Goal: Transaction & Acquisition: Download file/media

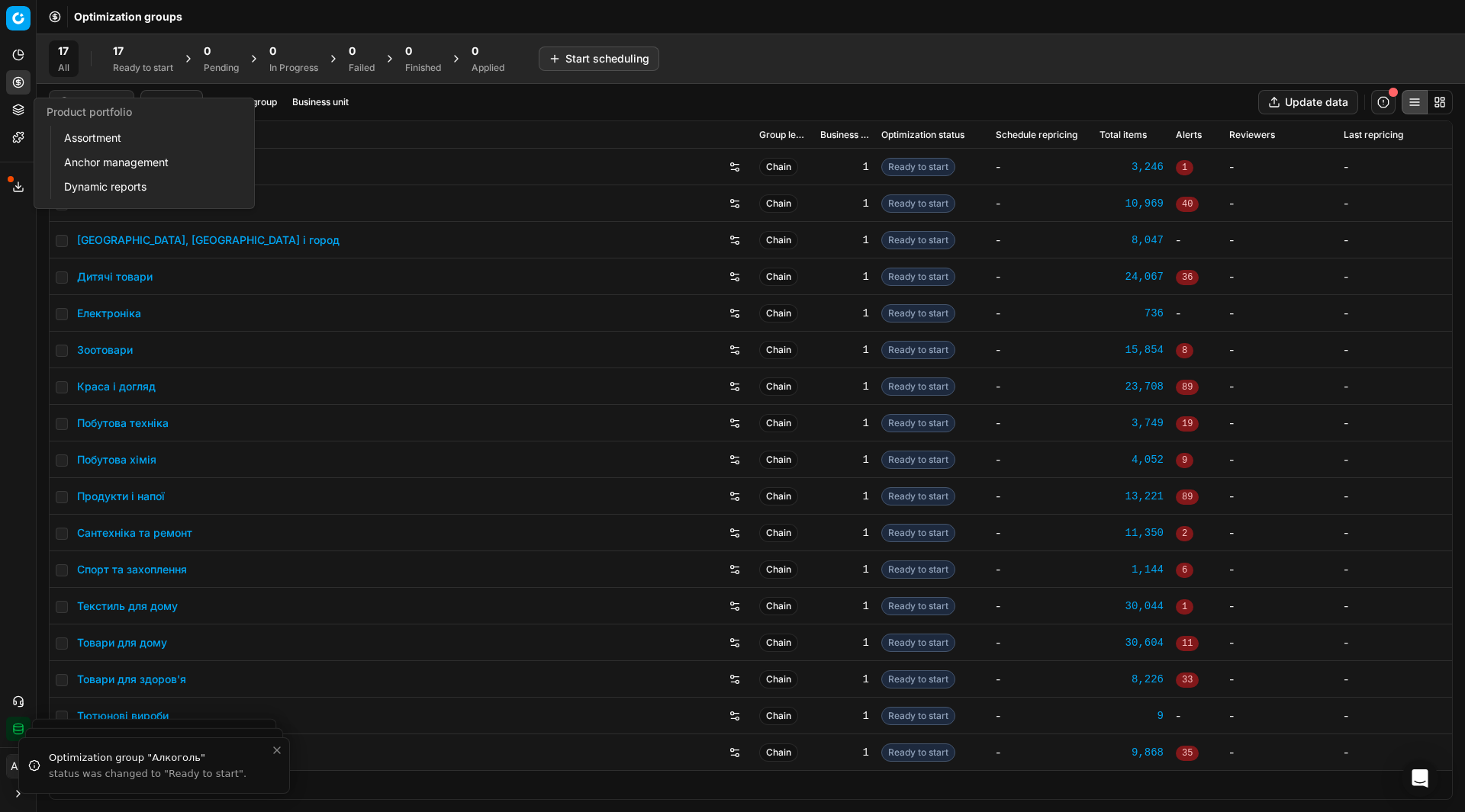
click at [72, 134] on link "Assortment" at bounding box center [147, 138] width 178 height 22
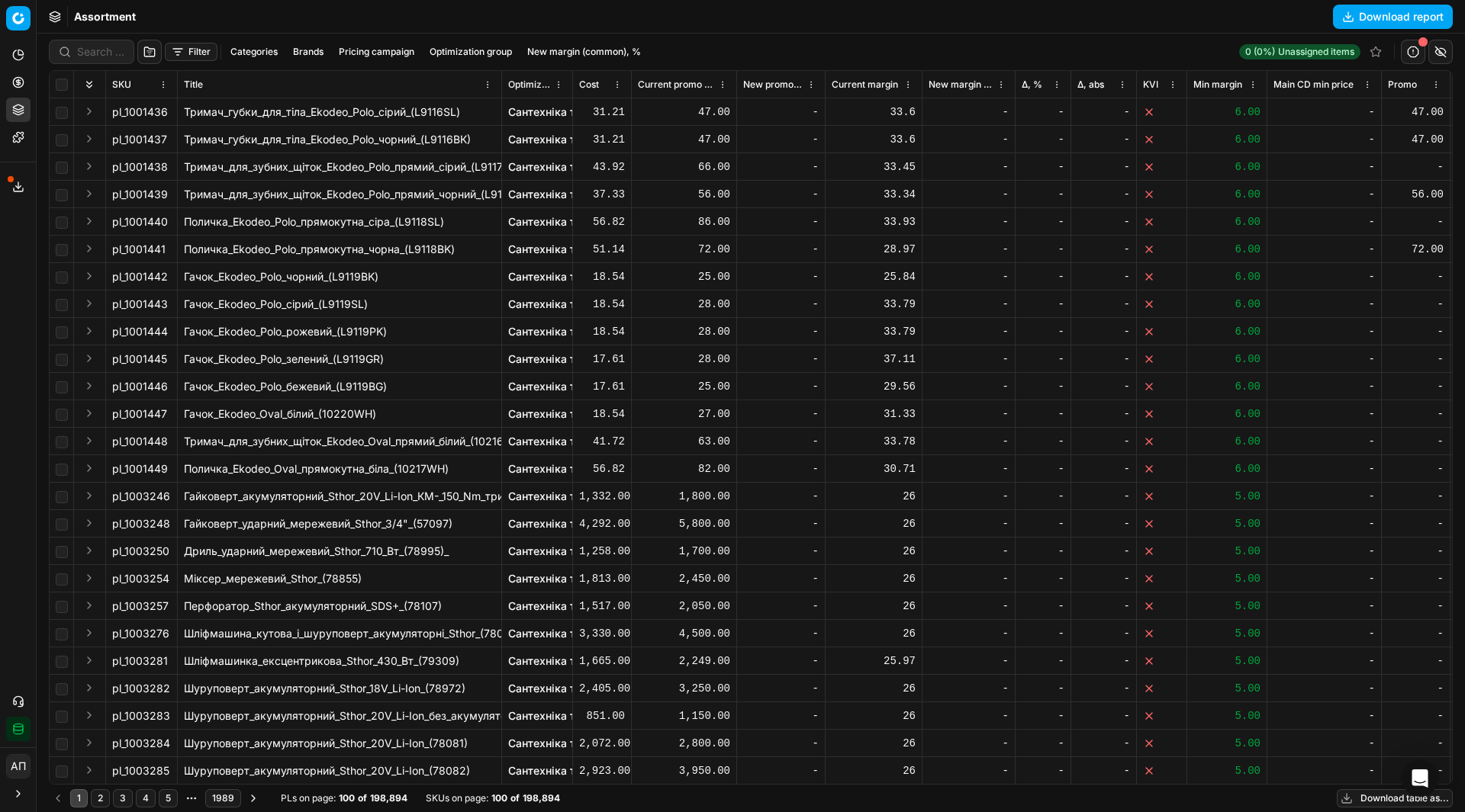
click at [175, 49] on button "Filter" at bounding box center [191, 52] width 53 height 18
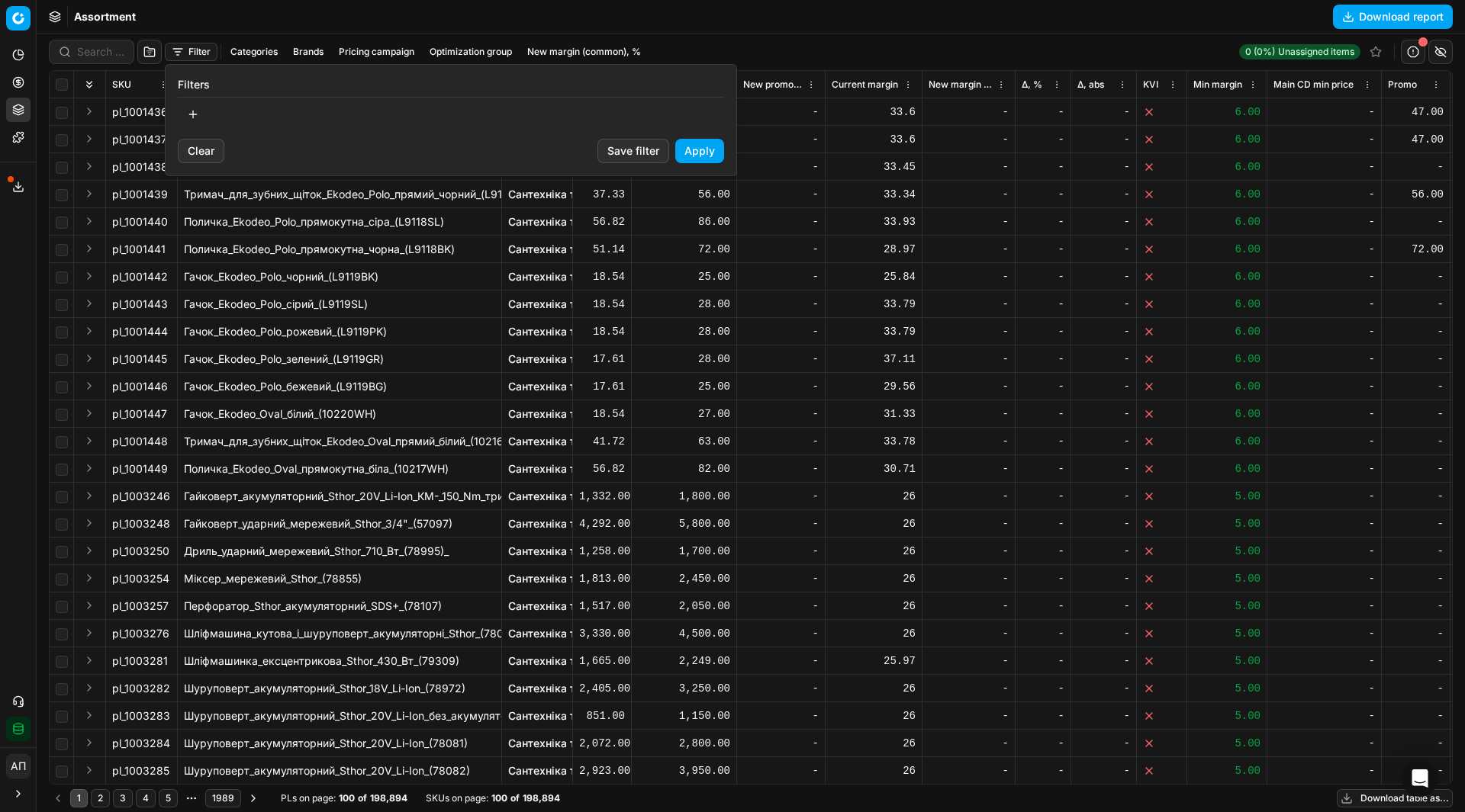
click at [182, 126] on button "button" at bounding box center [193, 114] width 30 height 24
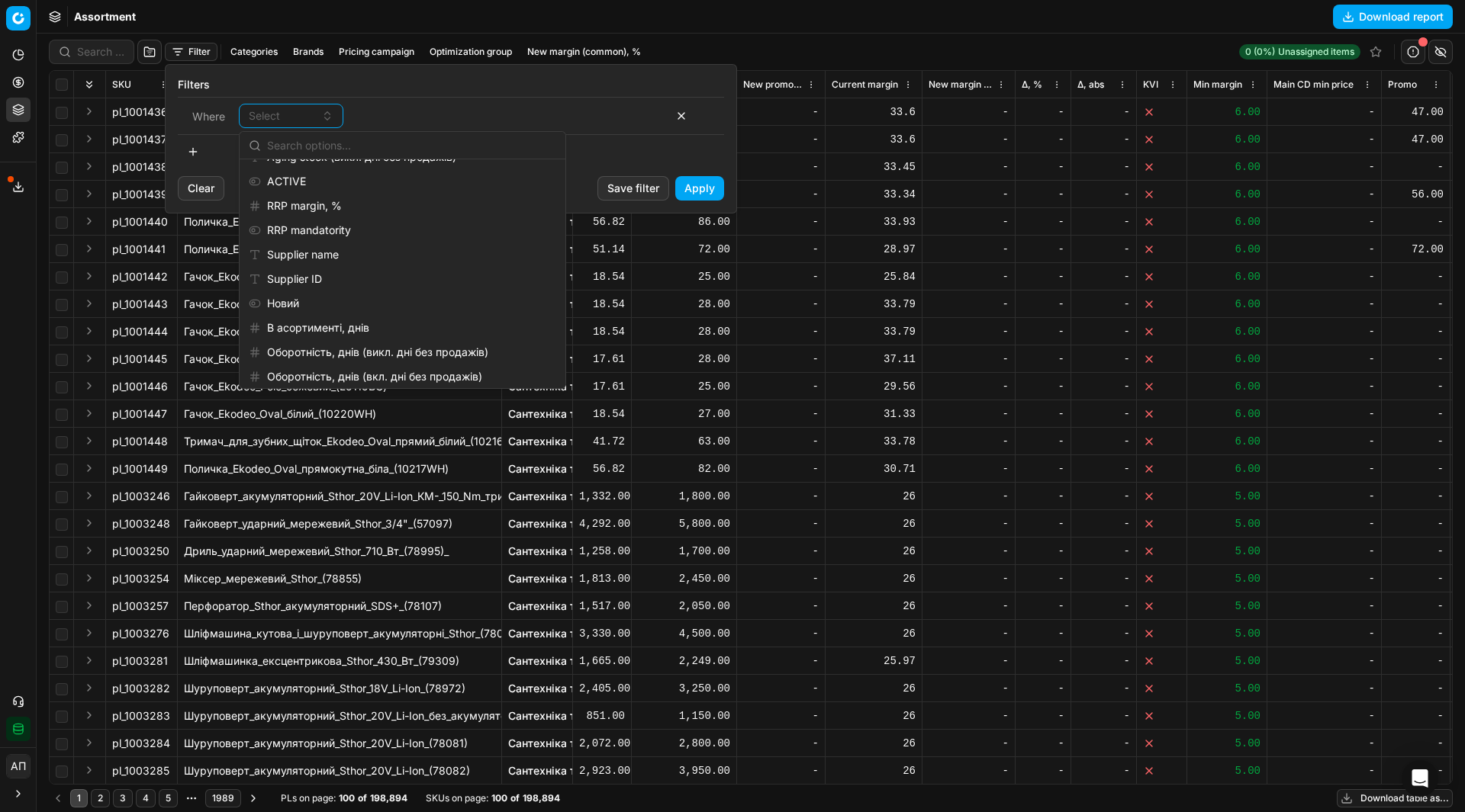
scroll to position [1651, 0]
click at [307, 254] on div "Supplier name" at bounding box center [402, 257] width 319 height 24
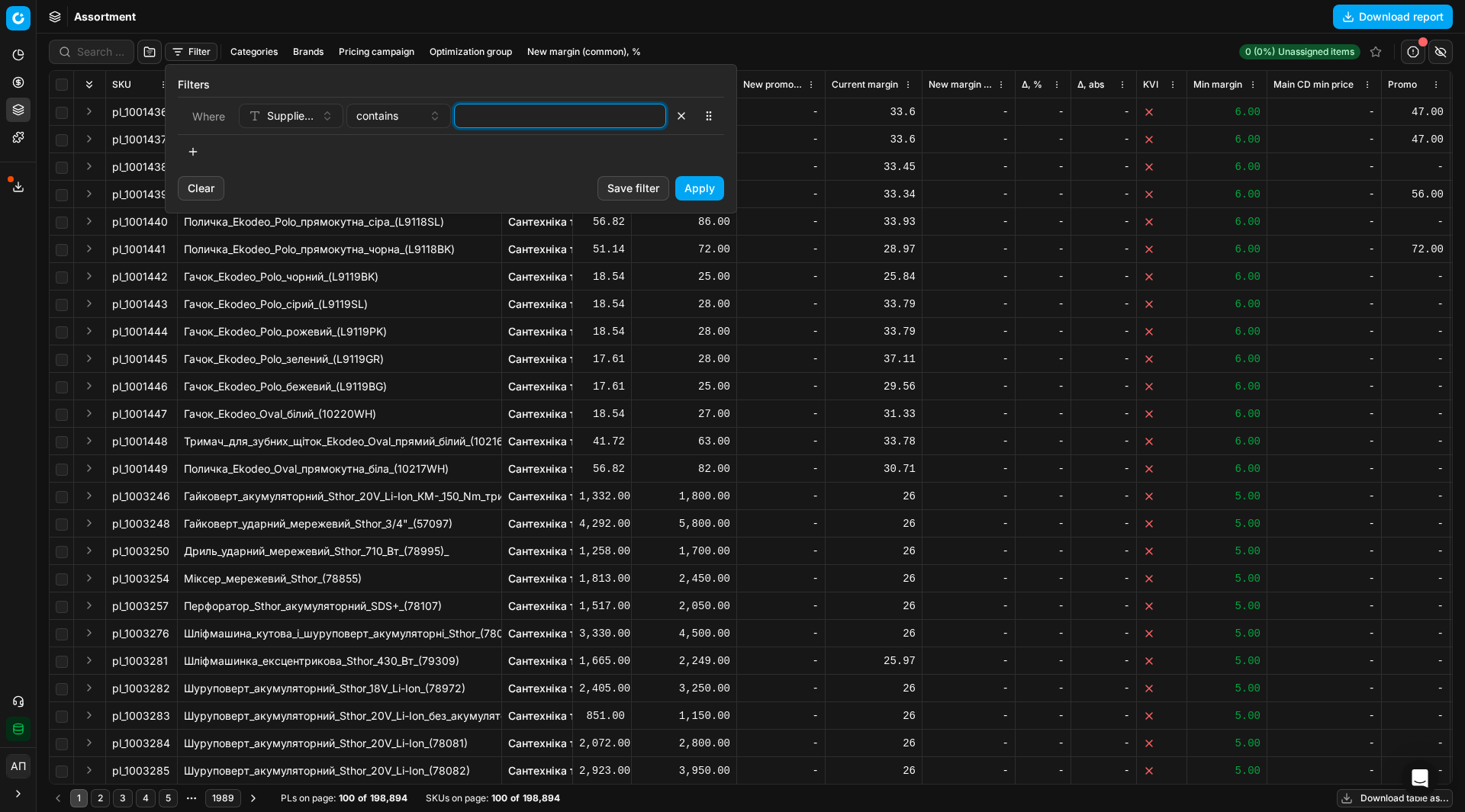
click at [489, 115] on input at bounding box center [560, 116] width 199 height 23
paste input "Ректіс"
type input "Ректіс"
click at [693, 187] on button "Apply" at bounding box center [699, 188] width 49 height 24
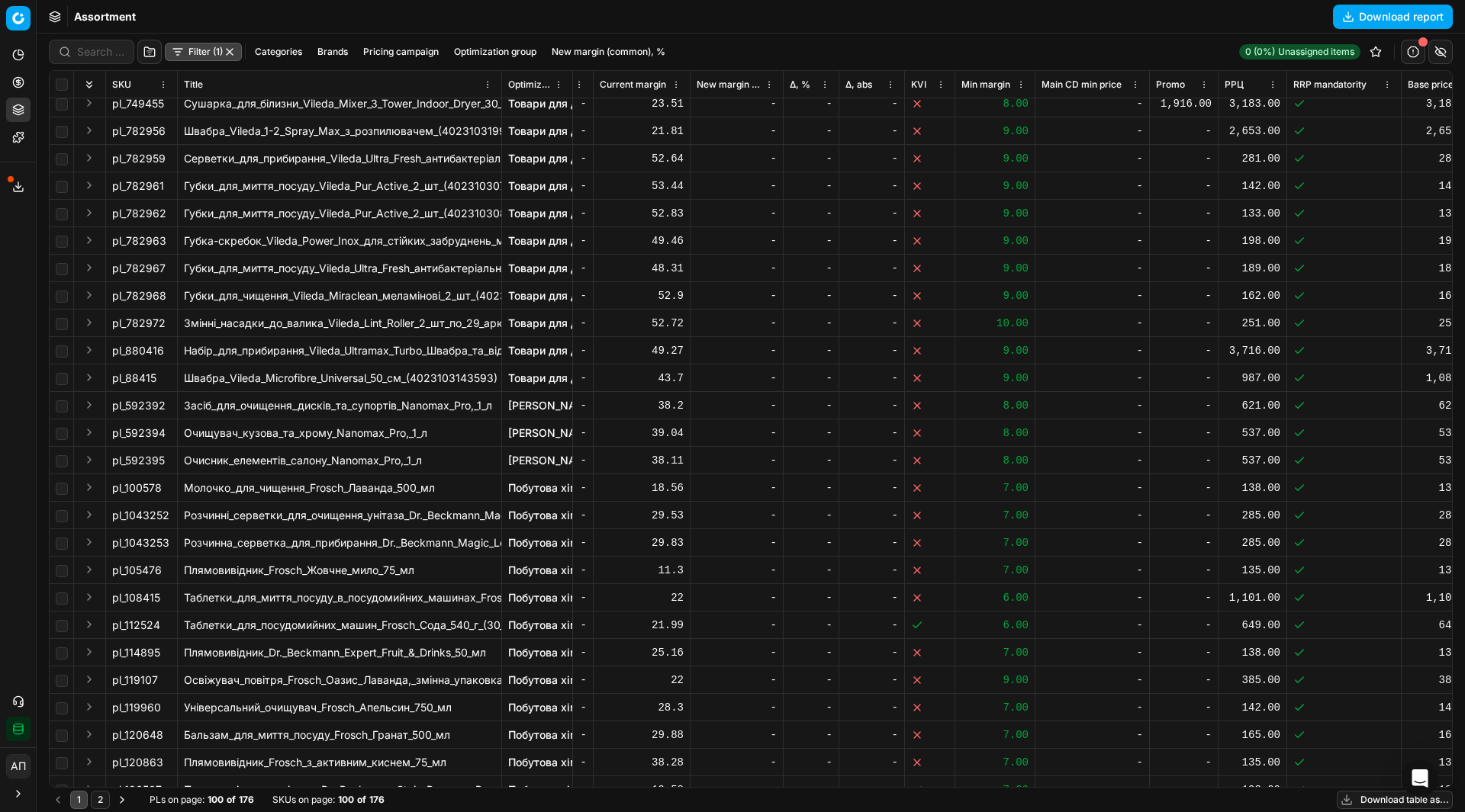
scroll to position [0, 232]
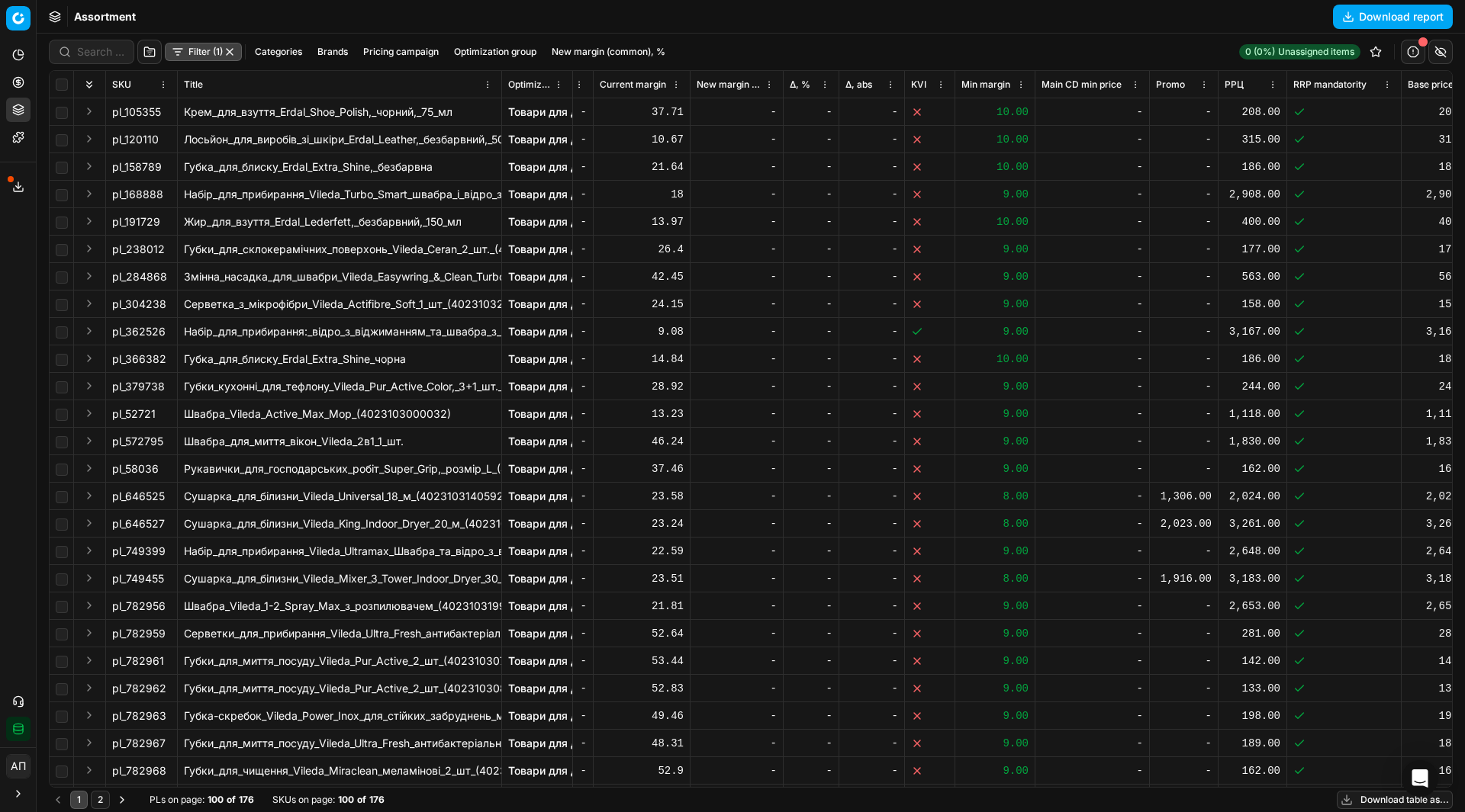
click at [1381, 16] on button "Download report" at bounding box center [1392, 16] width 120 height 24
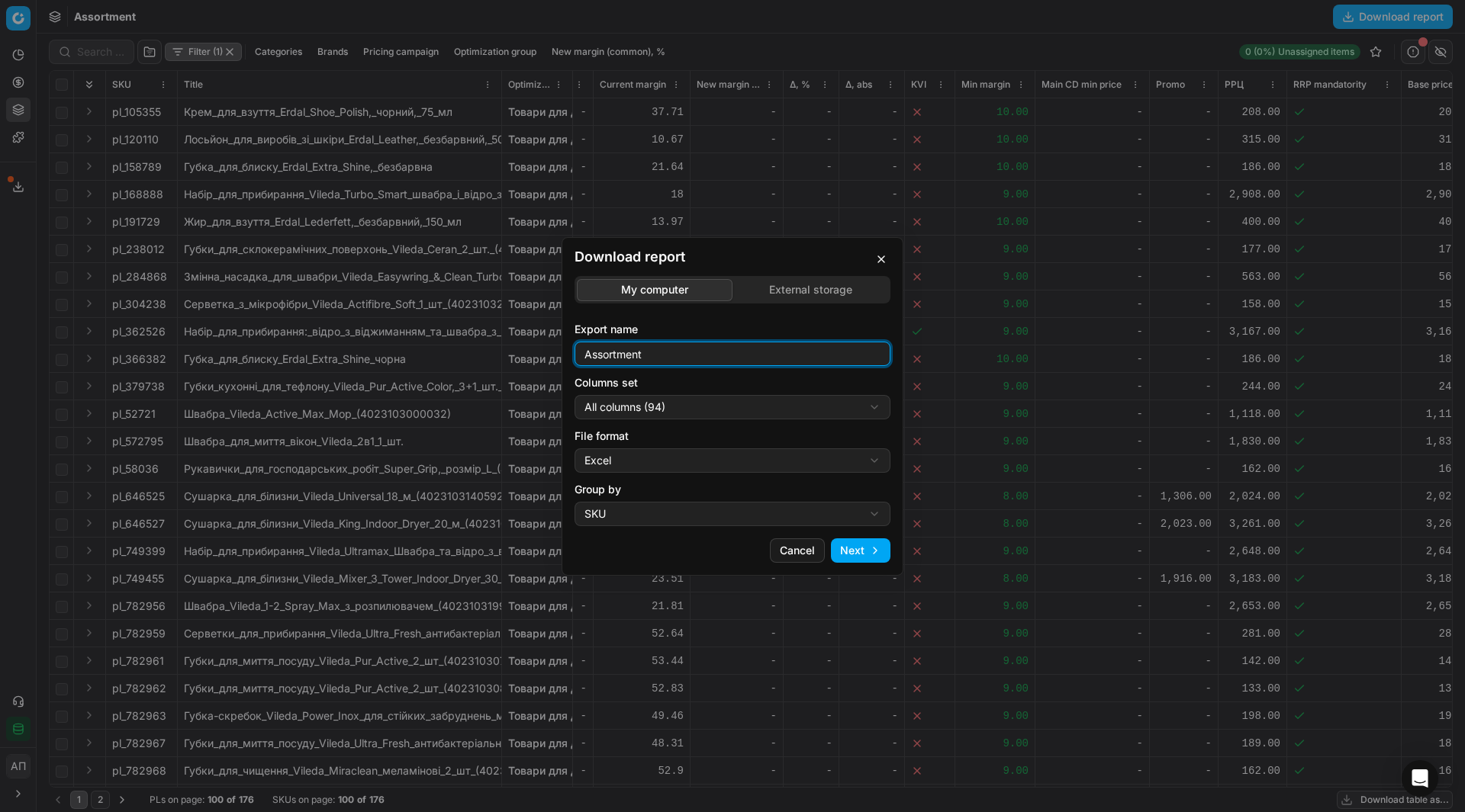
click at [734, 357] on input "Assortment" at bounding box center [733, 354] width 302 height 23
paste input "Ректіс"
type input "Assortment Ректіс"
click at [817, 404] on div "Download report My computer External storage Export name Assortment Ректіс Colu…" at bounding box center [732, 406] width 1465 height 812
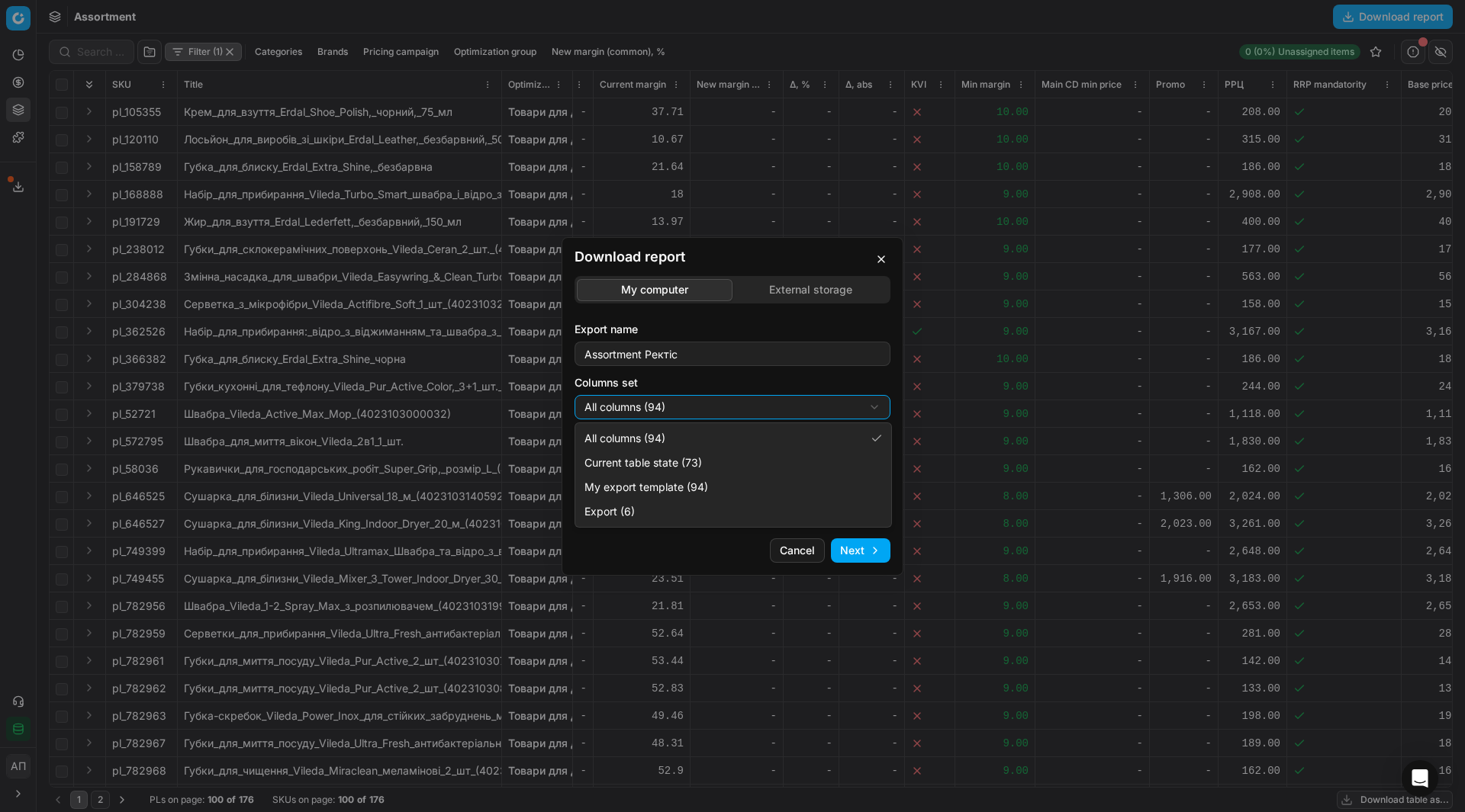
select select "table"
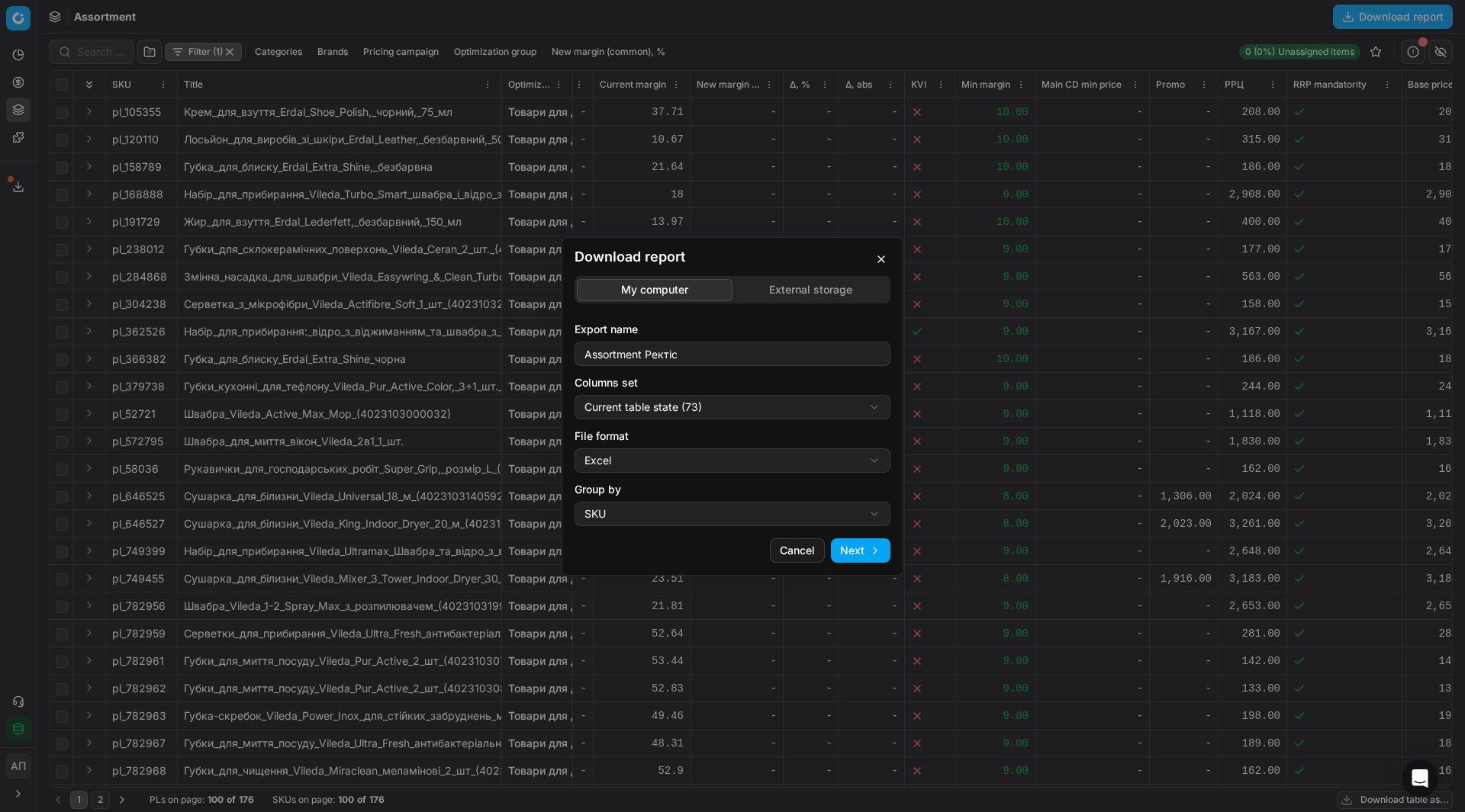
click at [868, 550] on button "Next" at bounding box center [861, 551] width 60 height 24
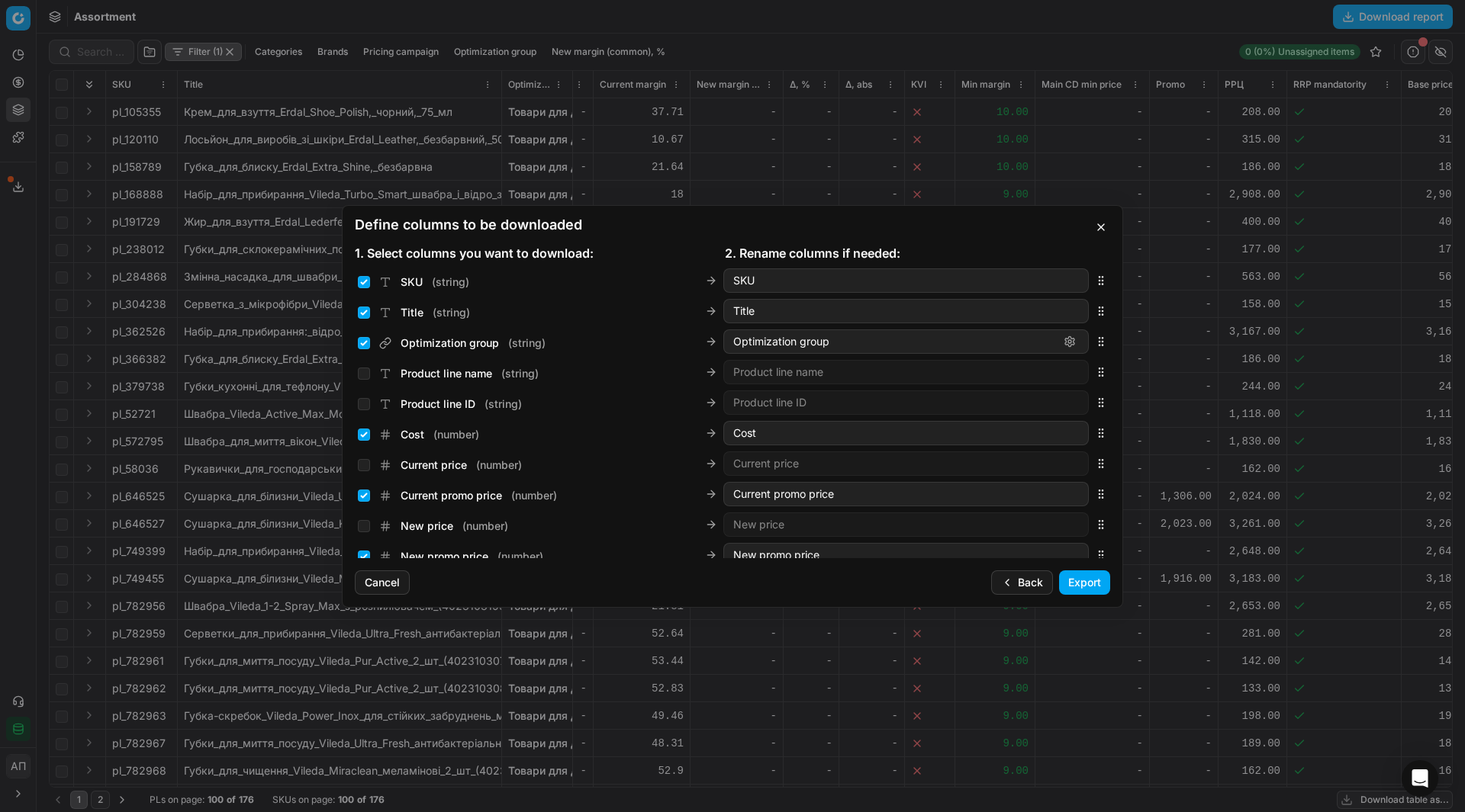
click at [1080, 582] on button "Export" at bounding box center [1084, 582] width 51 height 24
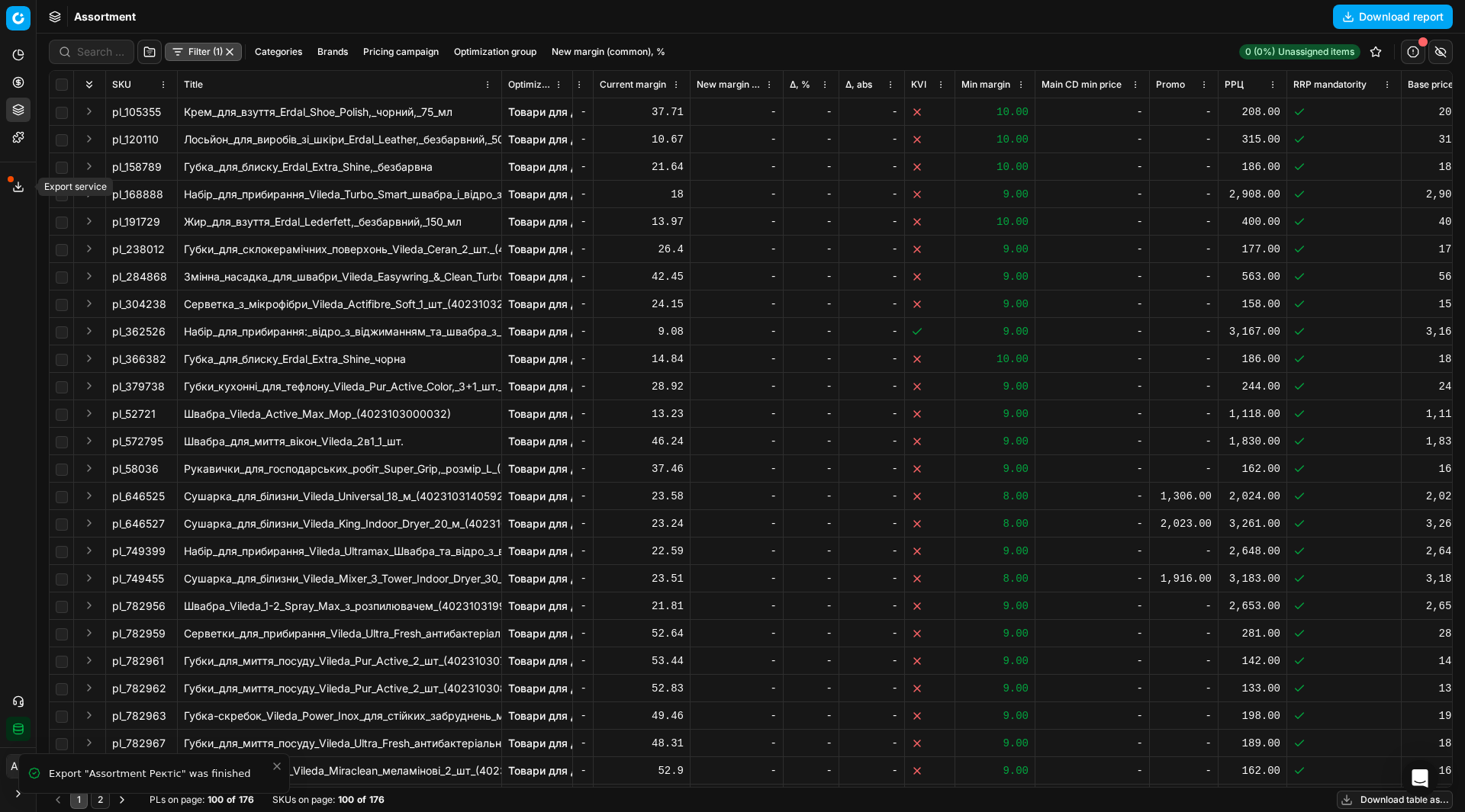
click at [28, 189] on button "Export service" at bounding box center [18, 186] width 24 height 24
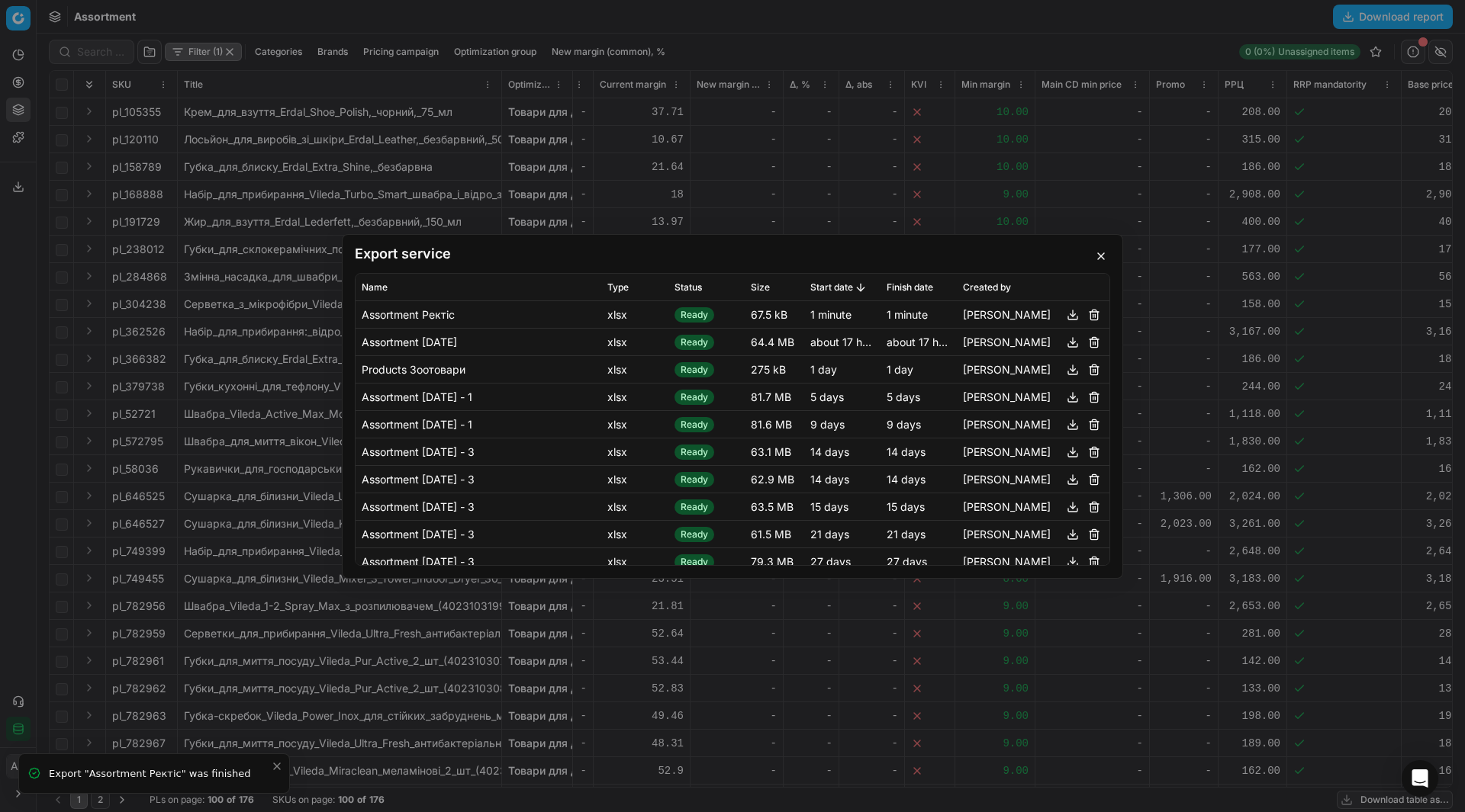
click at [1064, 313] on button "button" at bounding box center [1072, 314] width 18 height 18
click at [1097, 252] on button "button" at bounding box center [1101, 255] width 18 height 18
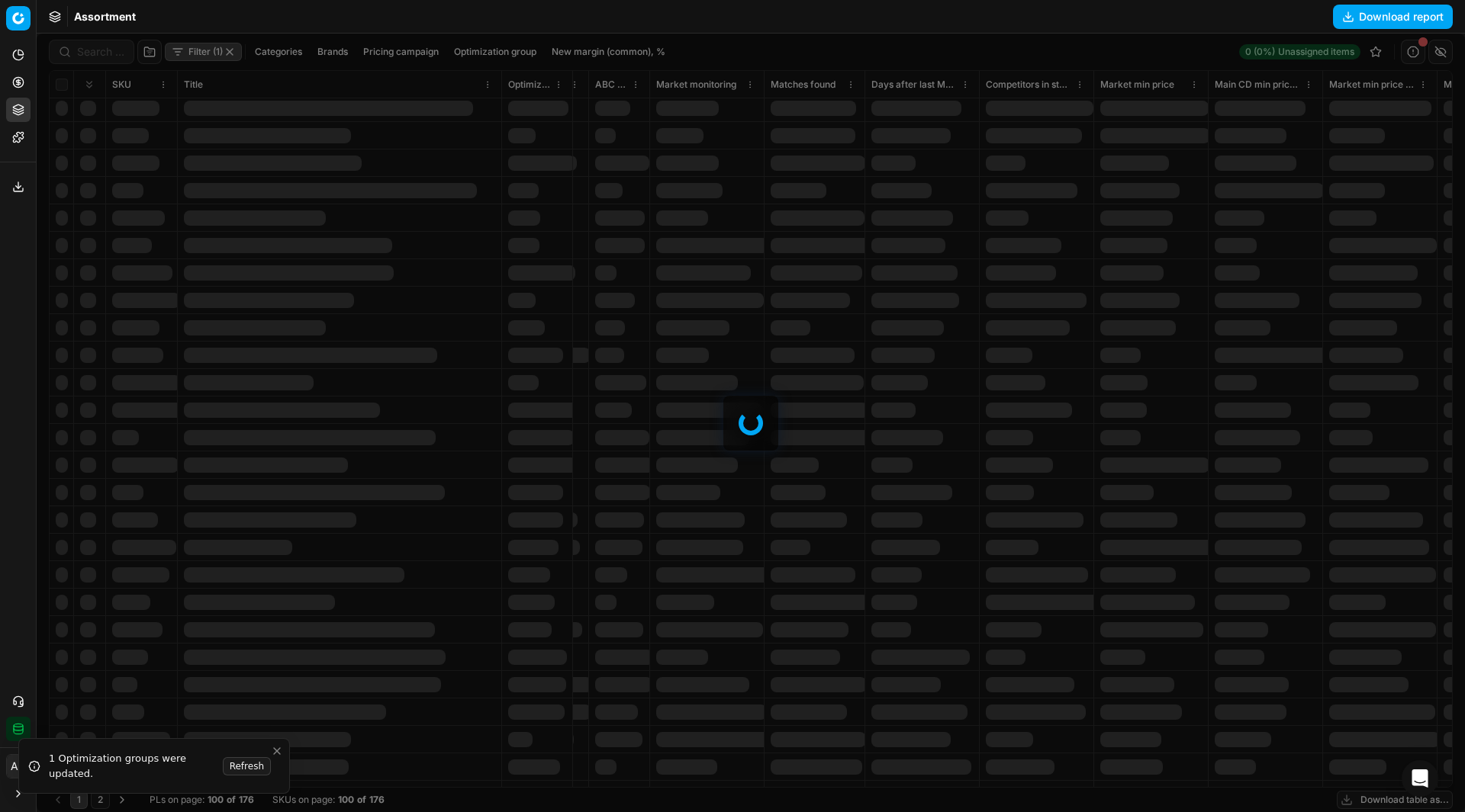
scroll to position [1954, 2624]
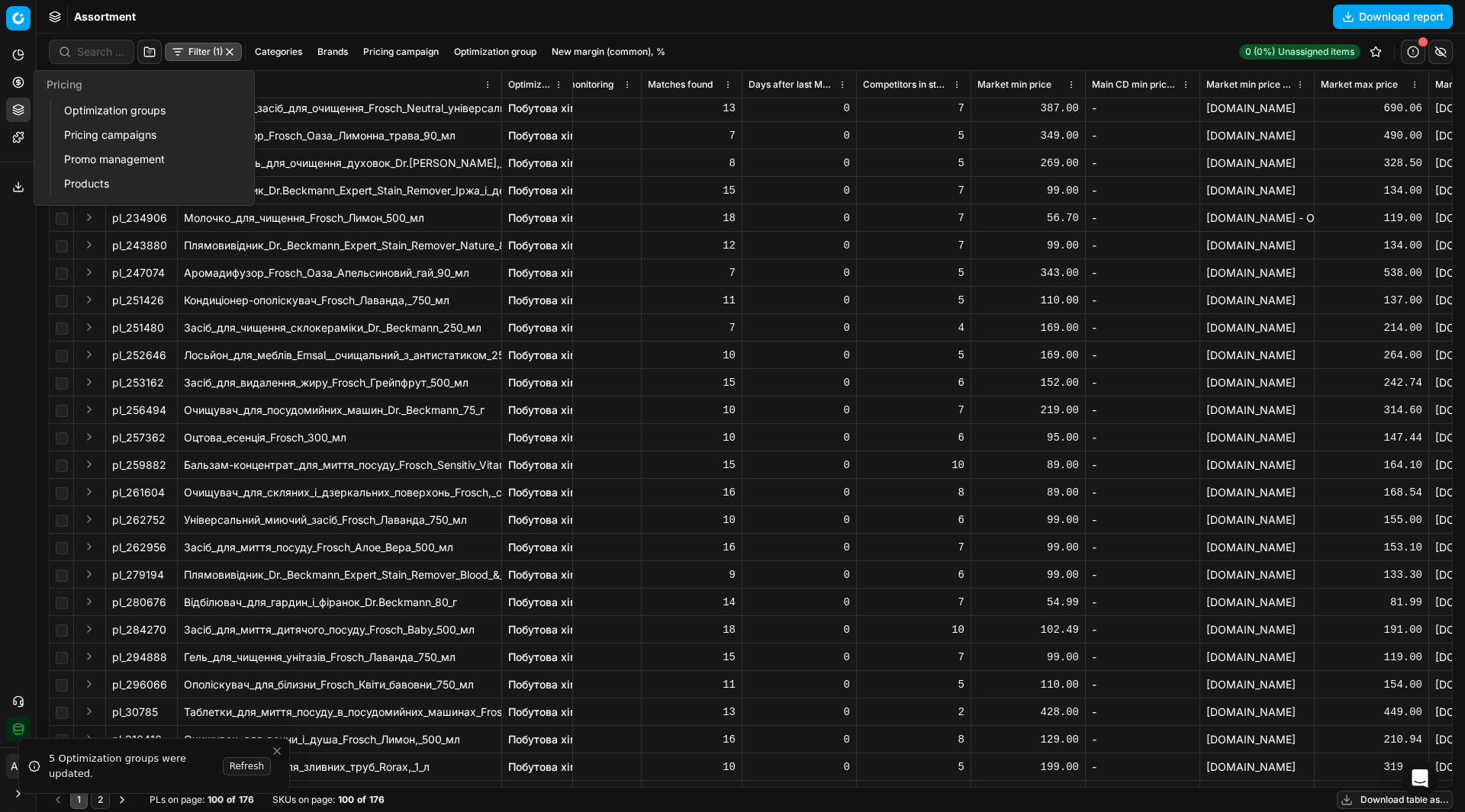
click at [22, 85] on icon at bounding box center [18, 82] width 12 height 12
click at [75, 112] on link "Optimization groups" at bounding box center [147, 110] width 178 height 22
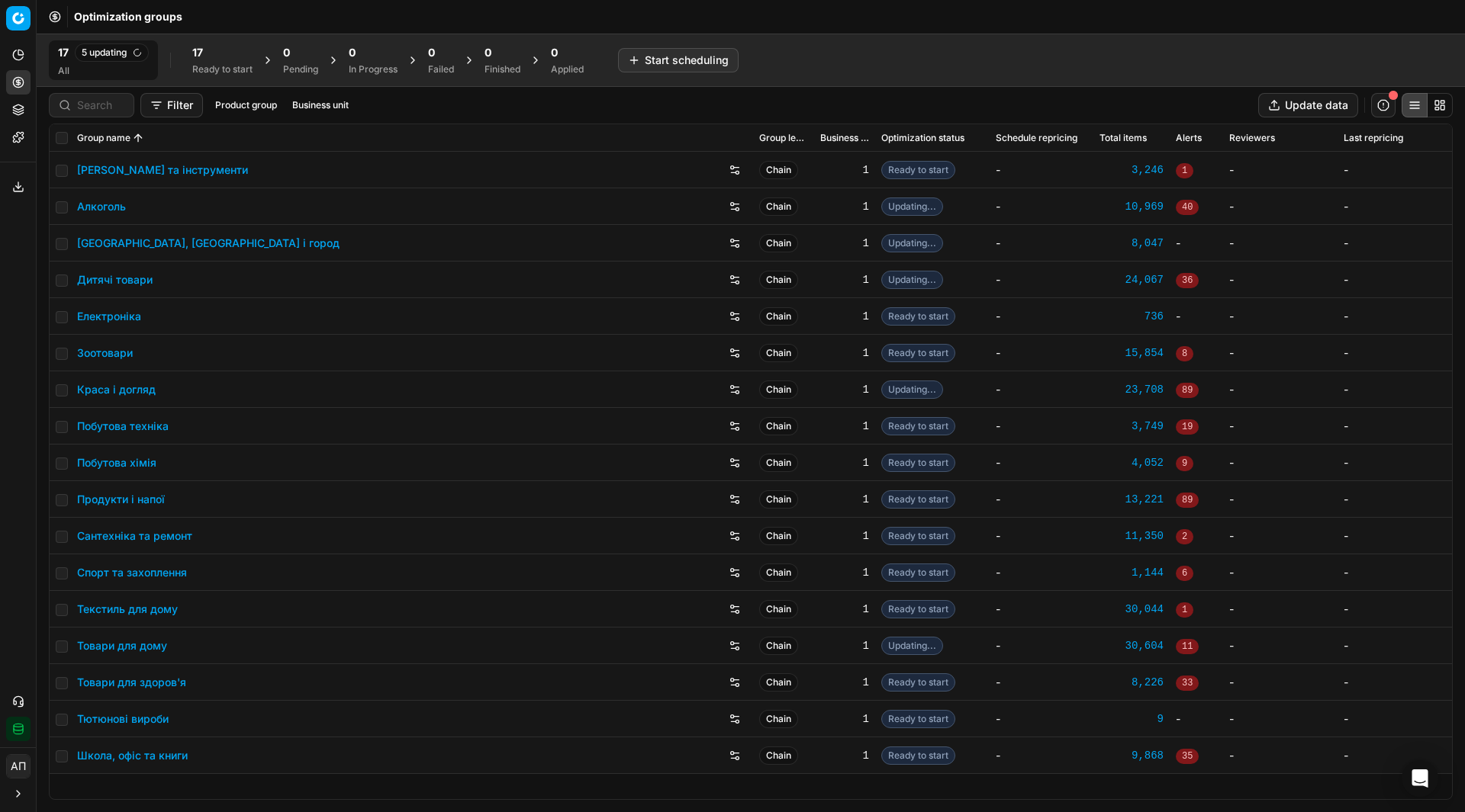
click at [0, 328] on div "Analytics Pricing Product portfolio Templates Export service 11 Contact support…" at bounding box center [18, 392] width 36 height 711
